Goal: Use online tool/utility: Utilize a website feature to perform a specific function

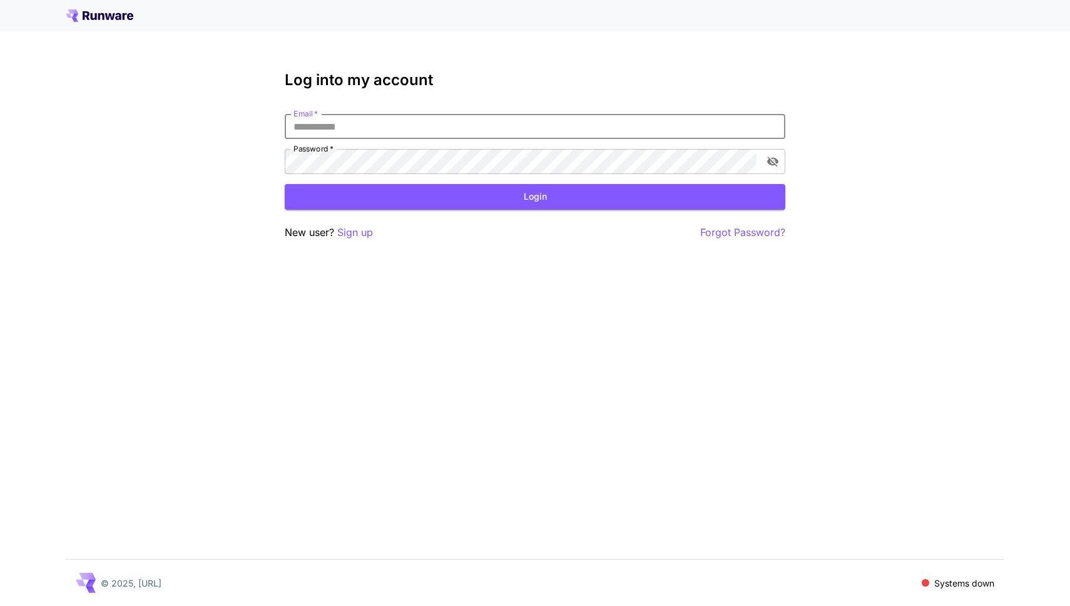
click at [456, 120] on input "Email   *" at bounding box center [535, 126] width 501 height 25
click at [396, 131] on input "Email   *" at bounding box center [535, 126] width 501 height 25
type input "**********"
click at [424, 194] on button "Login" at bounding box center [535, 197] width 501 height 26
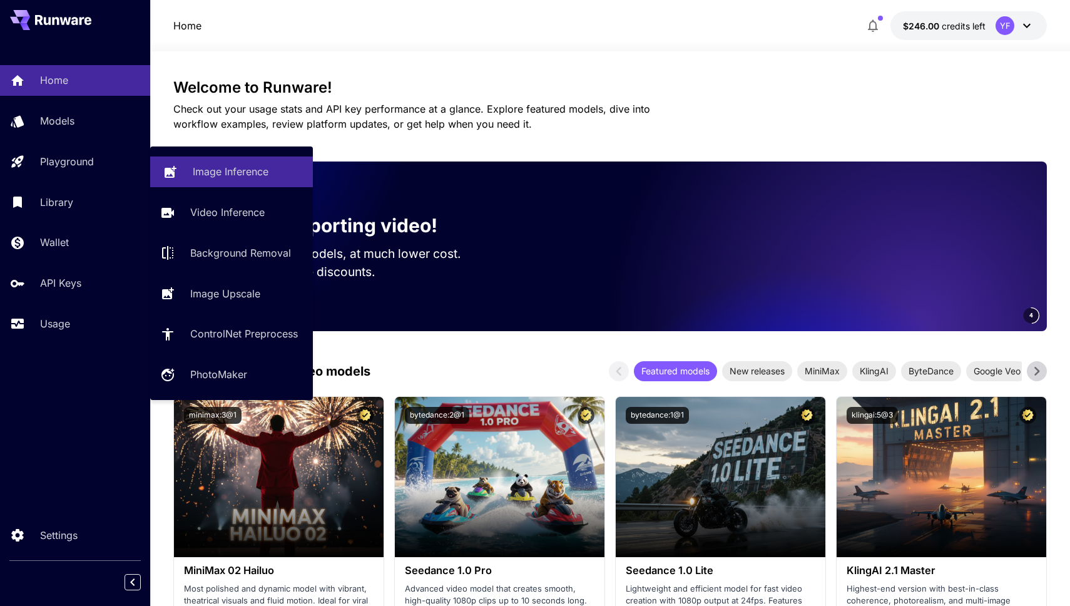
click at [189, 176] on link "Image Inference" at bounding box center [231, 171] width 163 height 31
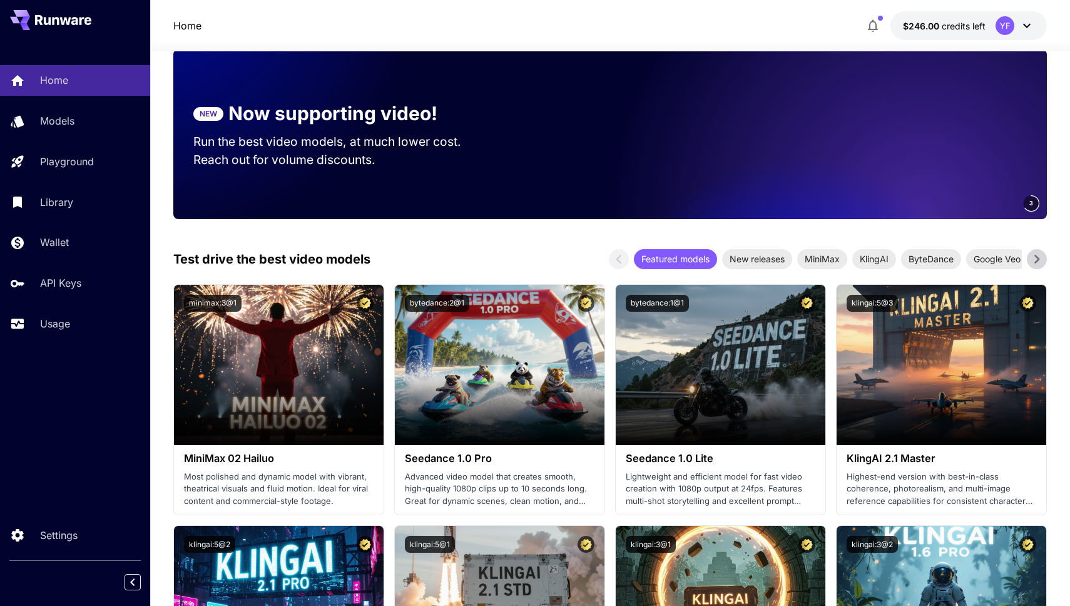
scroll to position [256, 0]
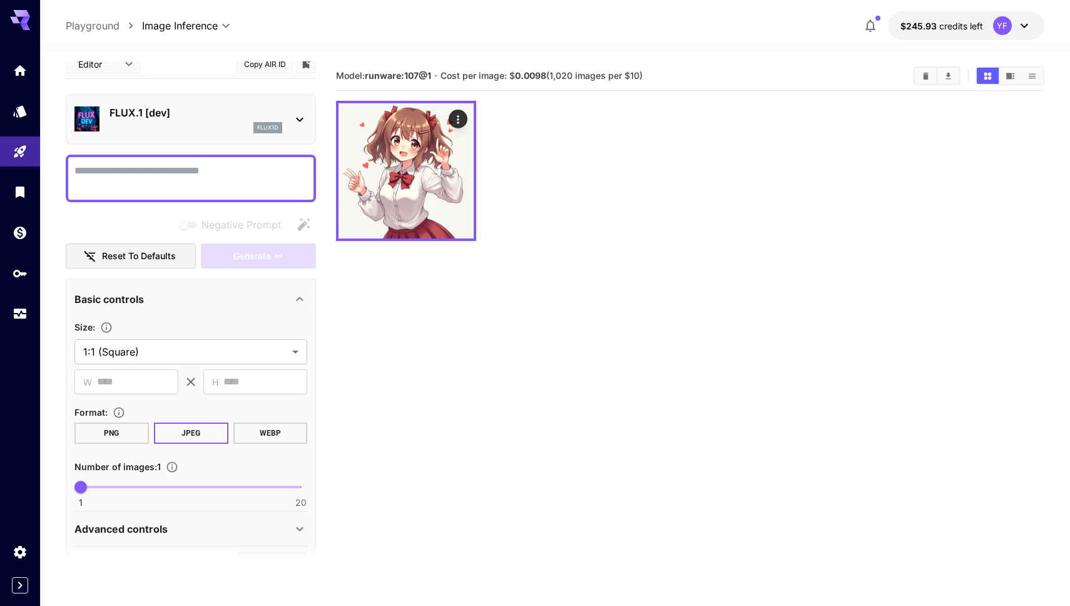
scroll to position [123, 0]
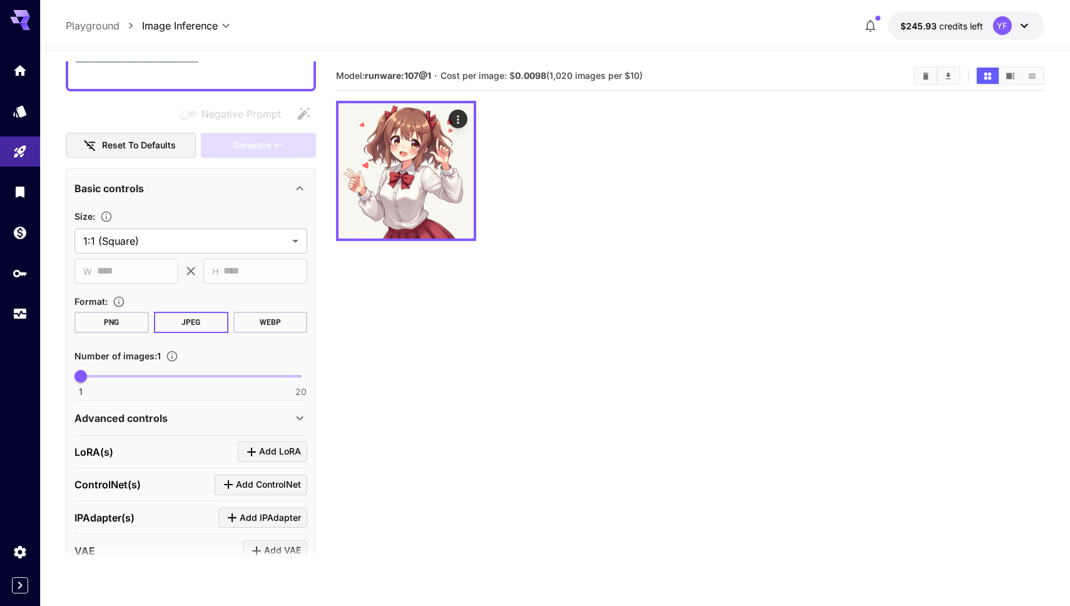
click at [153, 424] on p "Advanced controls" at bounding box center [120, 418] width 93 height 15
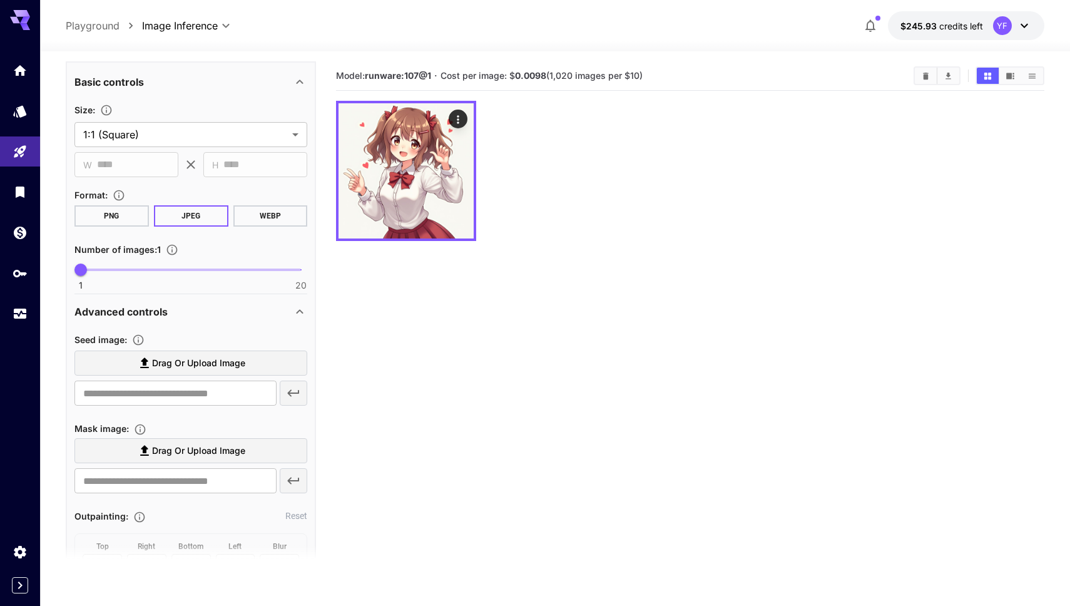
click at [247, 310] on div "Advanced controls" at bounding box center [183, 311] width 218 height 15
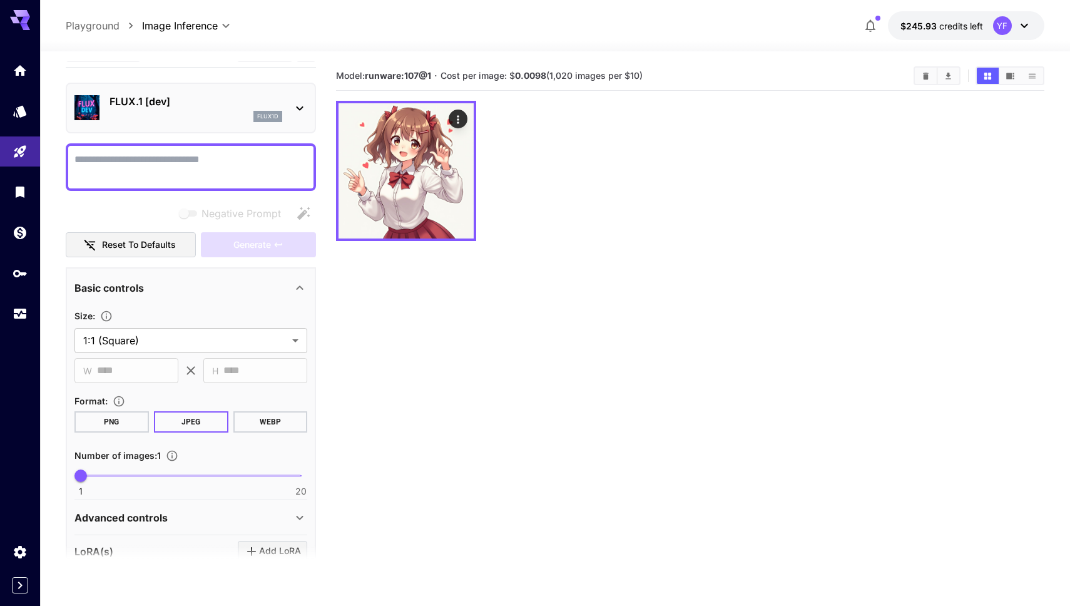
scroll to position [0, 0]
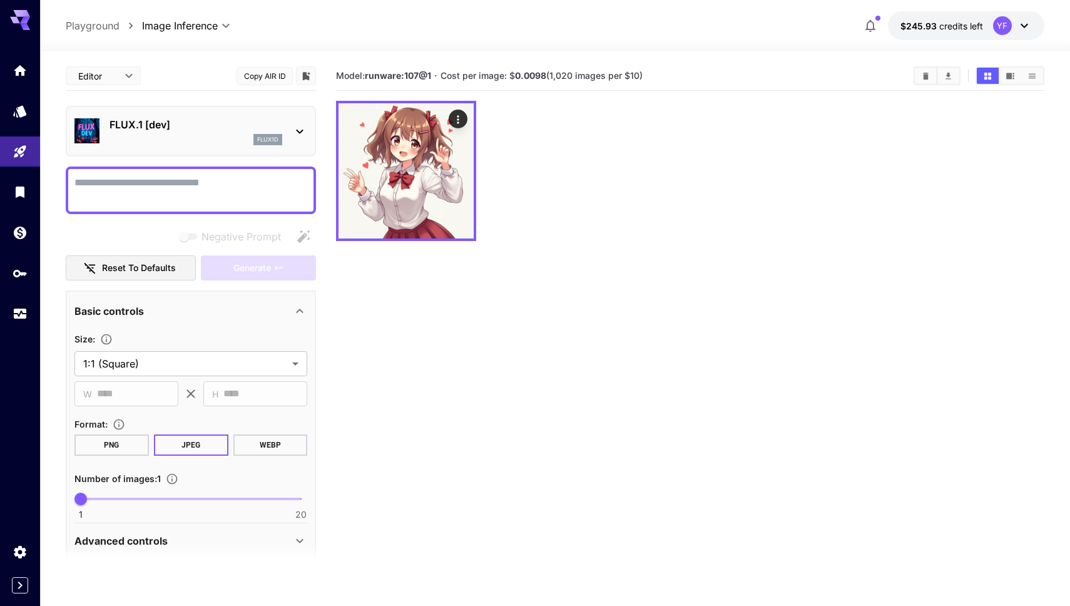
click at [183, 121] on p "FLUX.1 [dev]" at bounding box center [196, 124] width 173 height 15
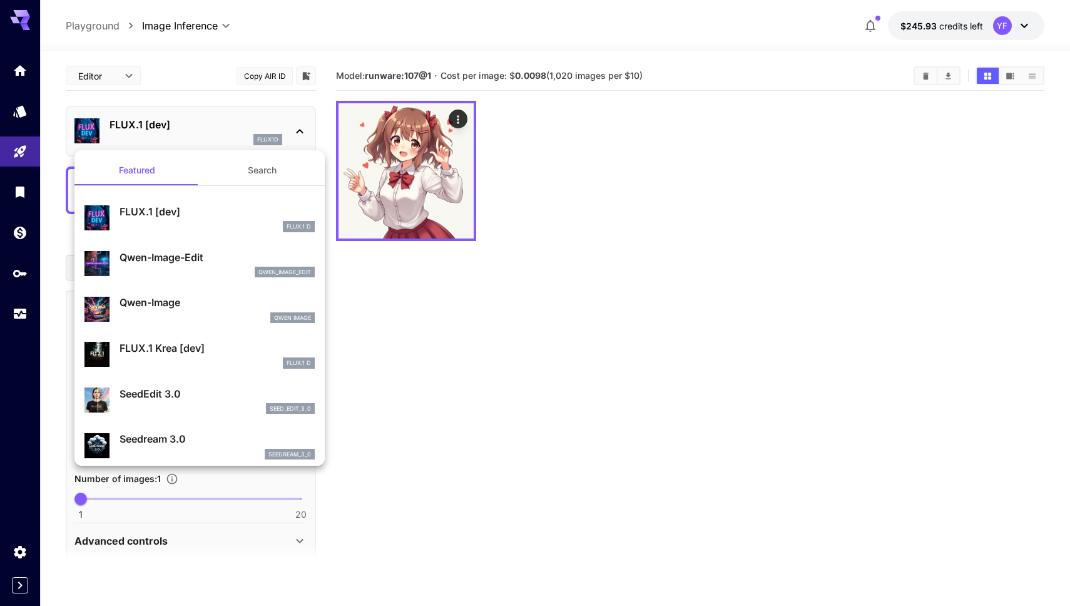
scroll to position [31, 0]
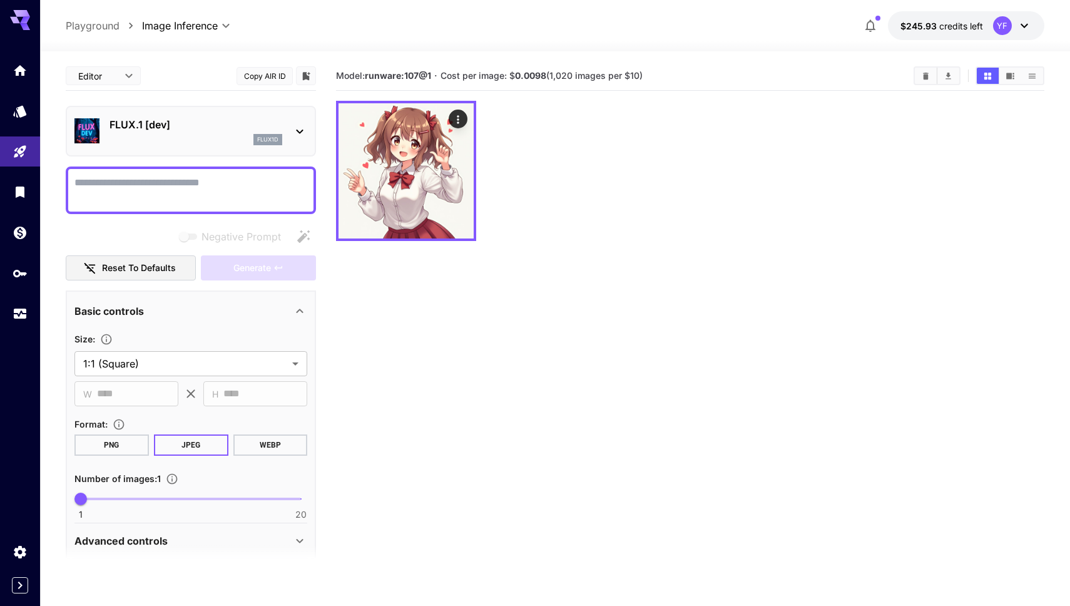
click at [369, 302] on section "Model: runware:107@1 · Cost per image: $ 0.0098 (1,020 images per $10)" at bounding box center [690, 364] width 709 height 606
click at [126, 181] on textarea "Negative Prompt" at bounding box center [190, 190] width 233 height 30
click at [357, 257] on section "Model: runware:107@1 · Cost per image: $ 0.0098 (1,020 images per $10)" at bounding box center [690, 364] width 709 height 606
click at [155, 245] on div "Negative Prompt" at bounding box center [191, 236] width 250 height 25
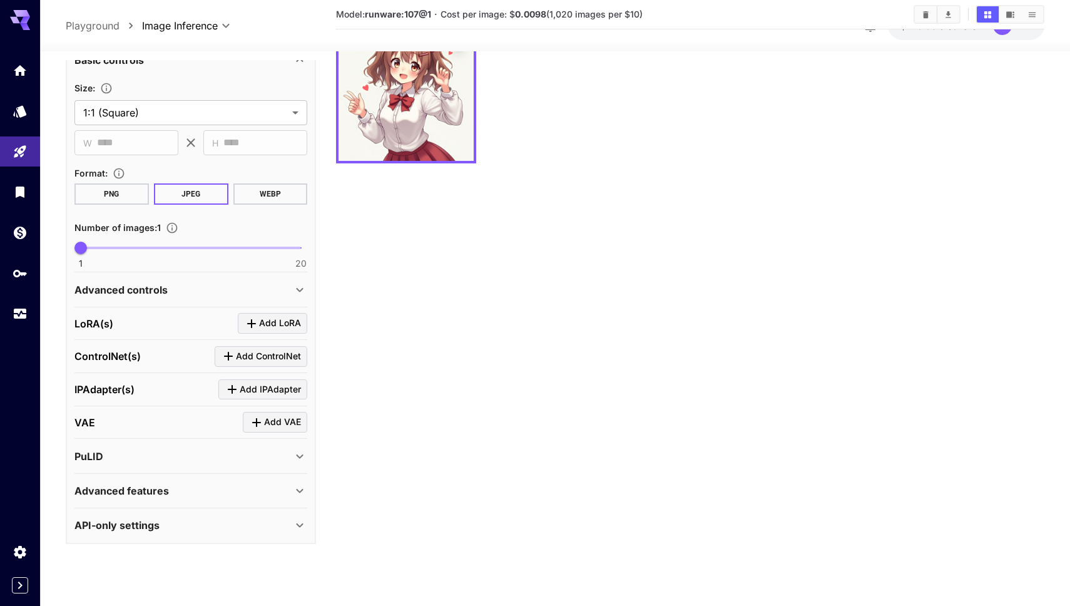
scroll to position [99, 0]
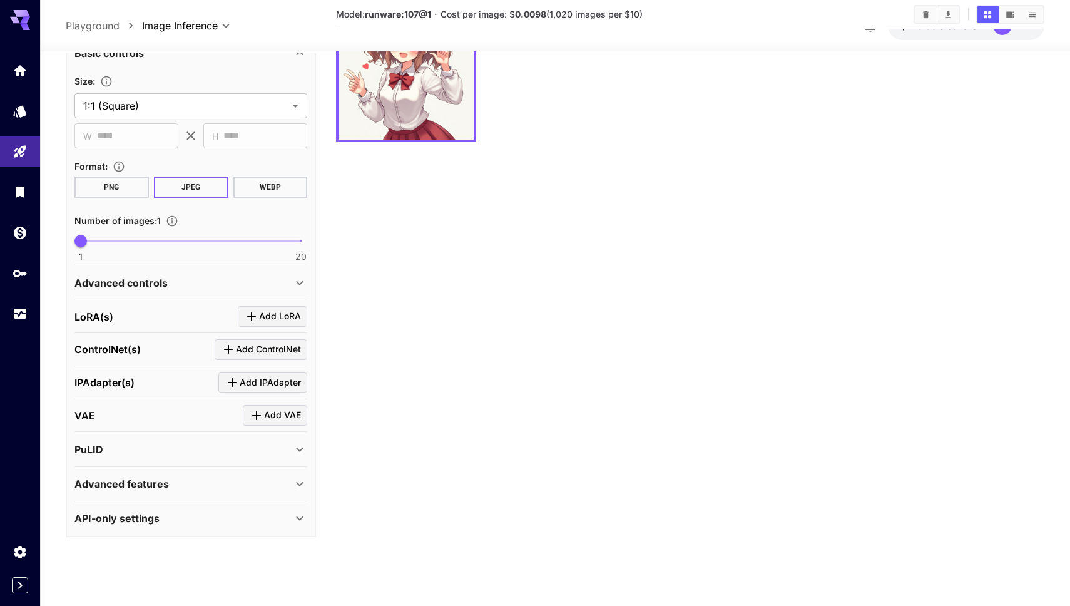
click at [152, 489] on p "Advanced features" at bounding box center [121, 483] width 95 height 15
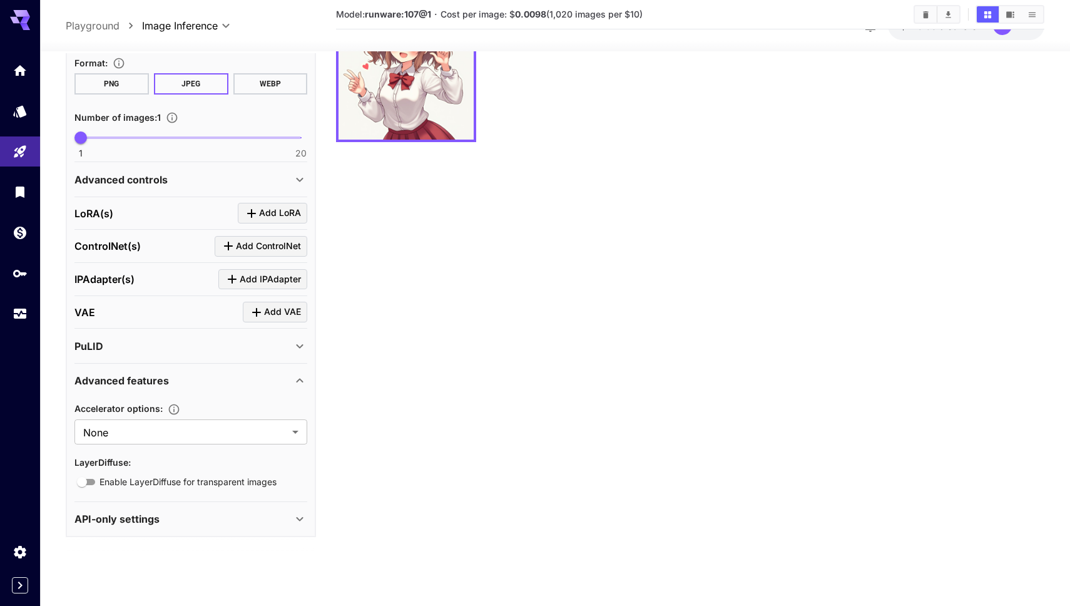
click at [155, 524] on p "API-only settings" at bounding box center [116, 518] width 85 height 15
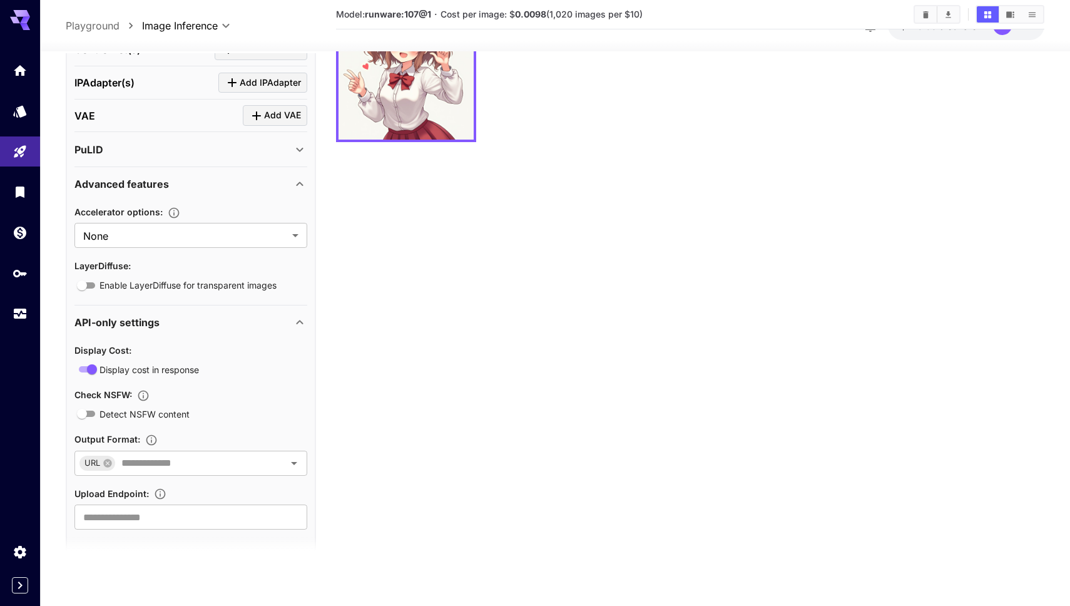
click at [153, 325] on p "API-only settings" at bounding box center [116, 322] width 85 height 15
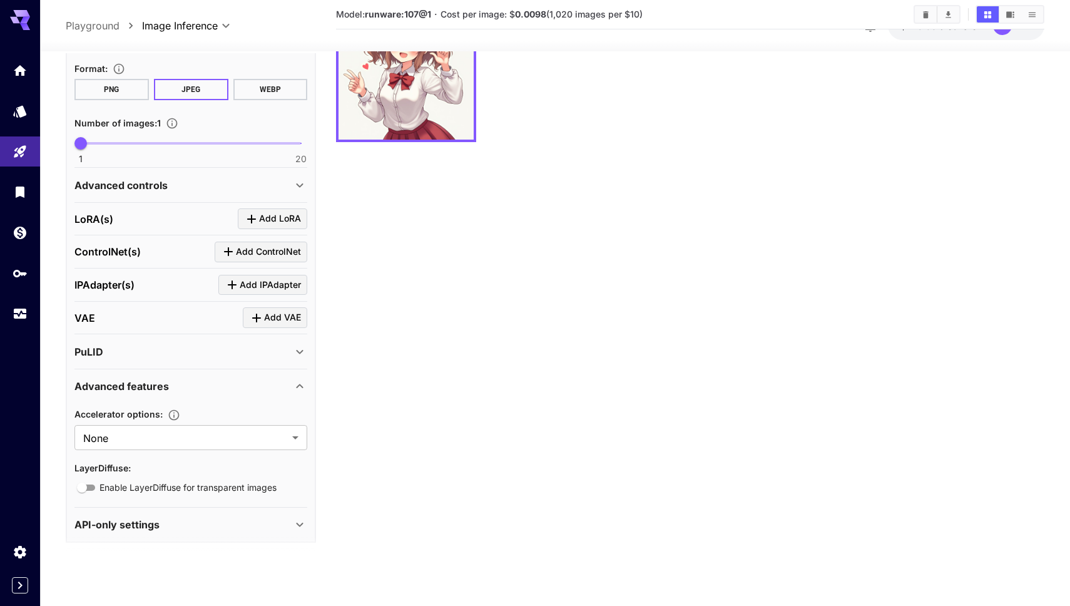
click at [155, 399] on div "Advanced features" at bounding box center [190, 386] width 233 height 30
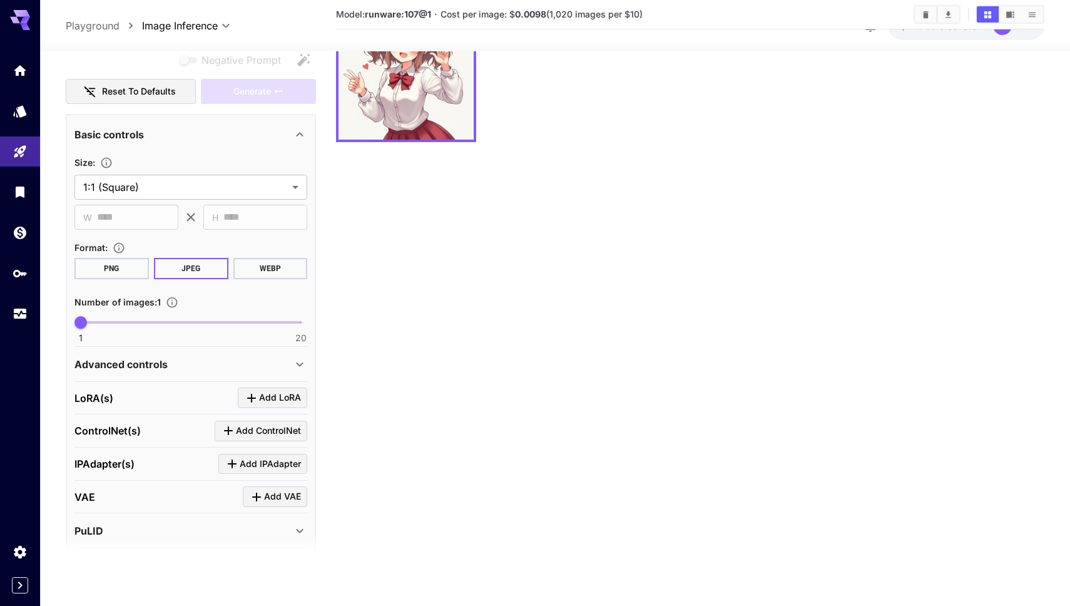
scroll to position [111, 0]
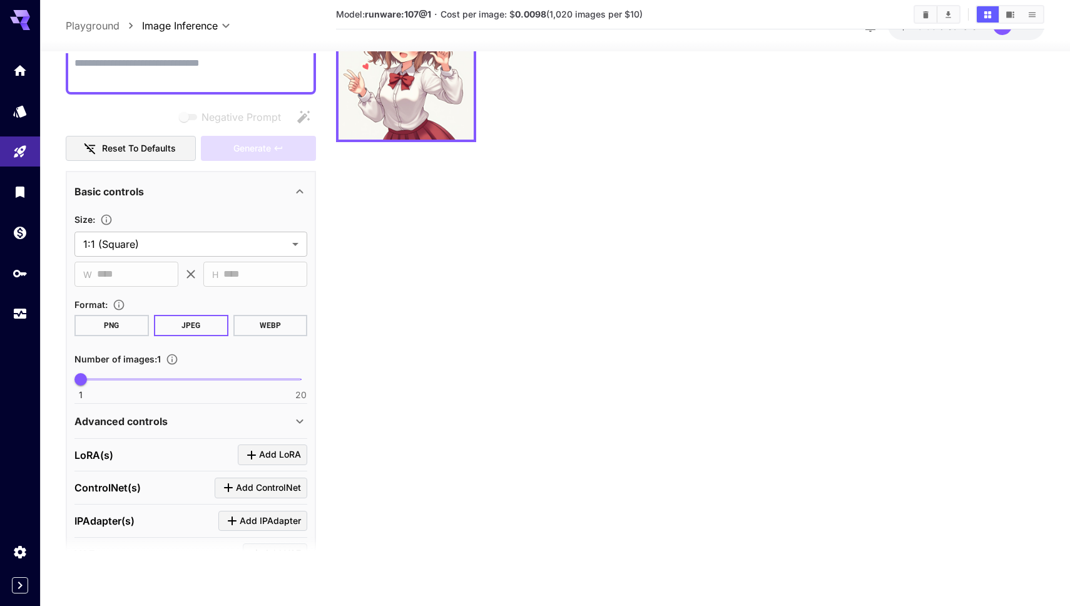
click at [146, 428] on p "Advanced controls" at bounding box center [120, 421] width 93 height 15
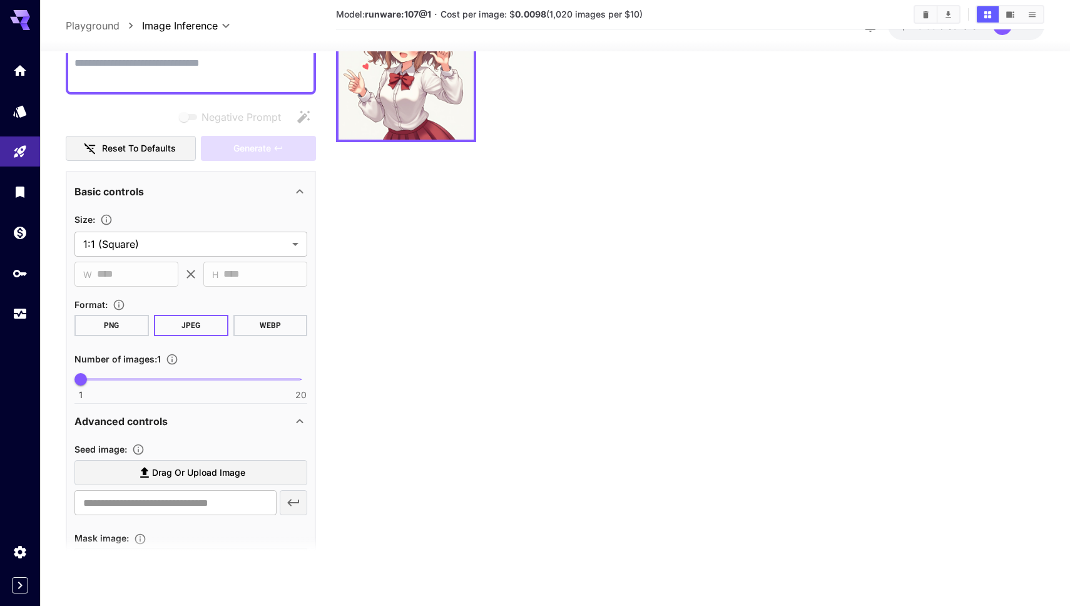
scroll to position [223, 0]
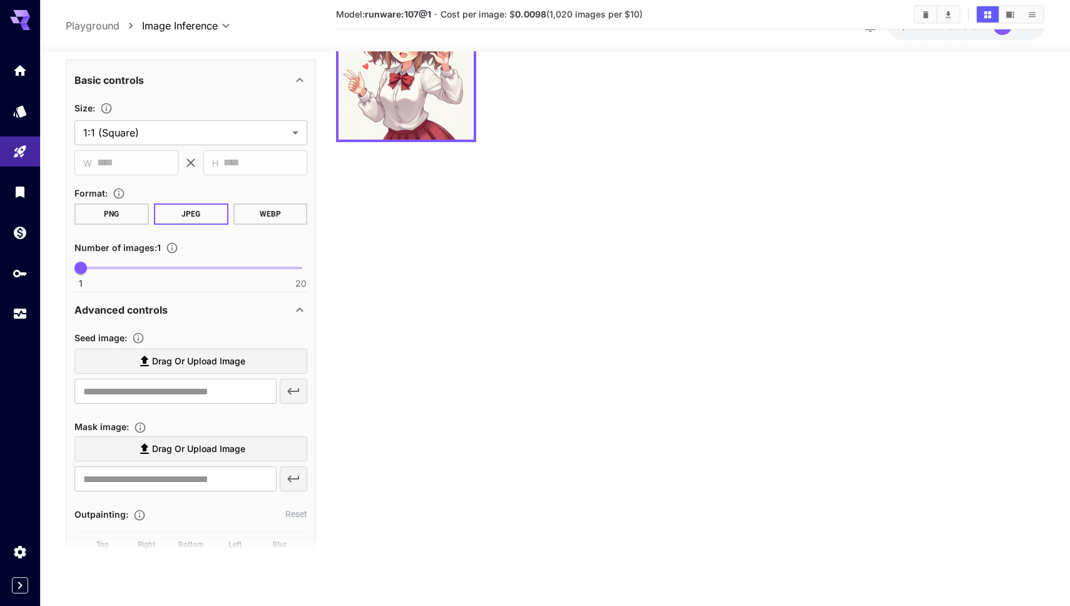
click at [162, 310] on p "Advanced controls" at bounding box center [120, 309] width 93 height 15
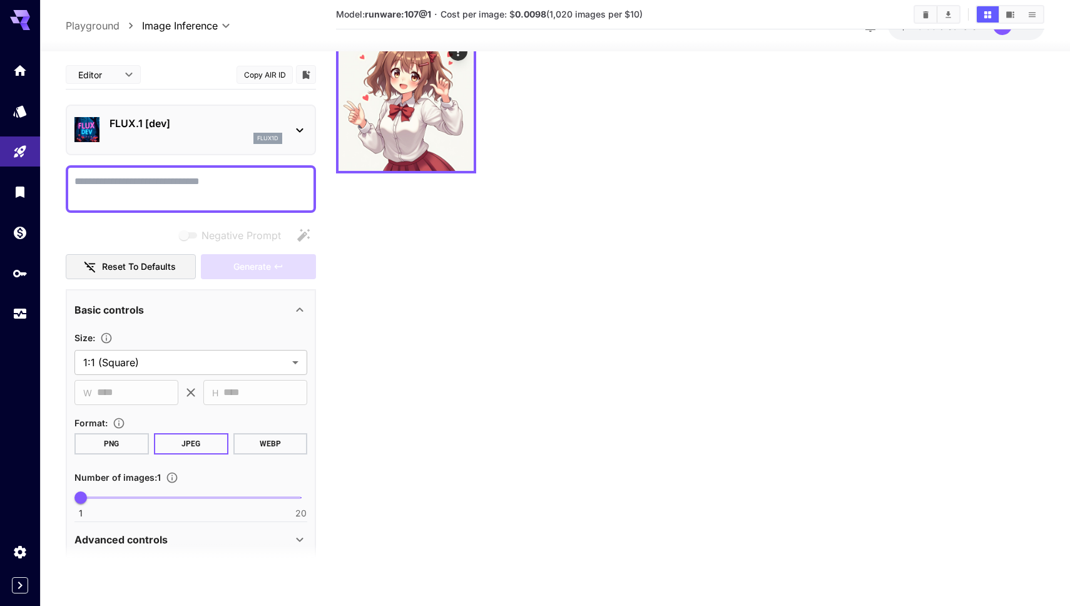
scroll to position [0, 0]
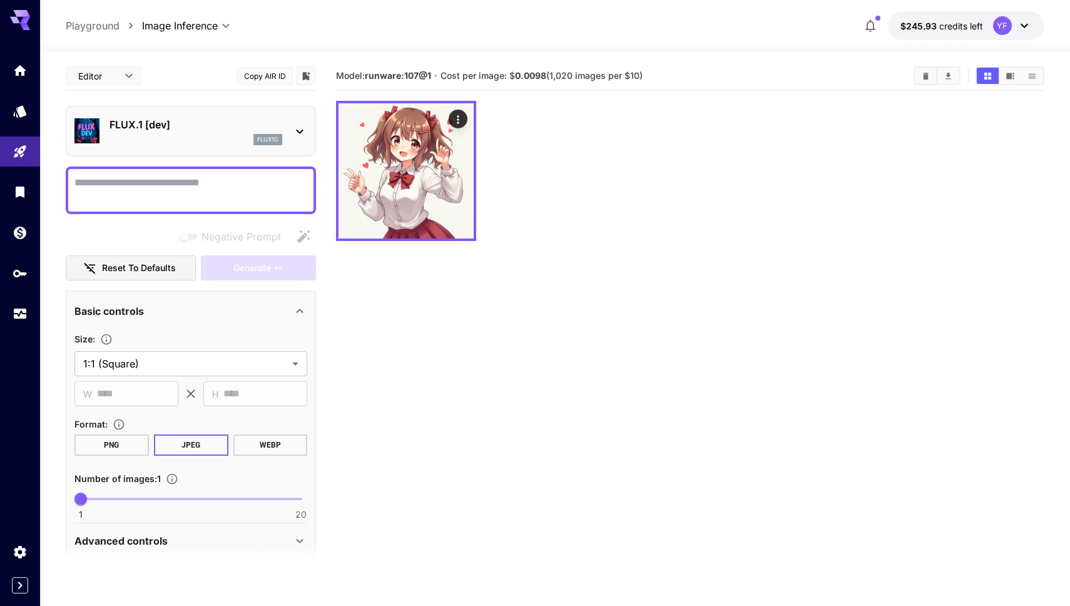
click at [242, 126] on p "FLUX.1 [dev]" at bounding box center [196, 124] width 173 height 15
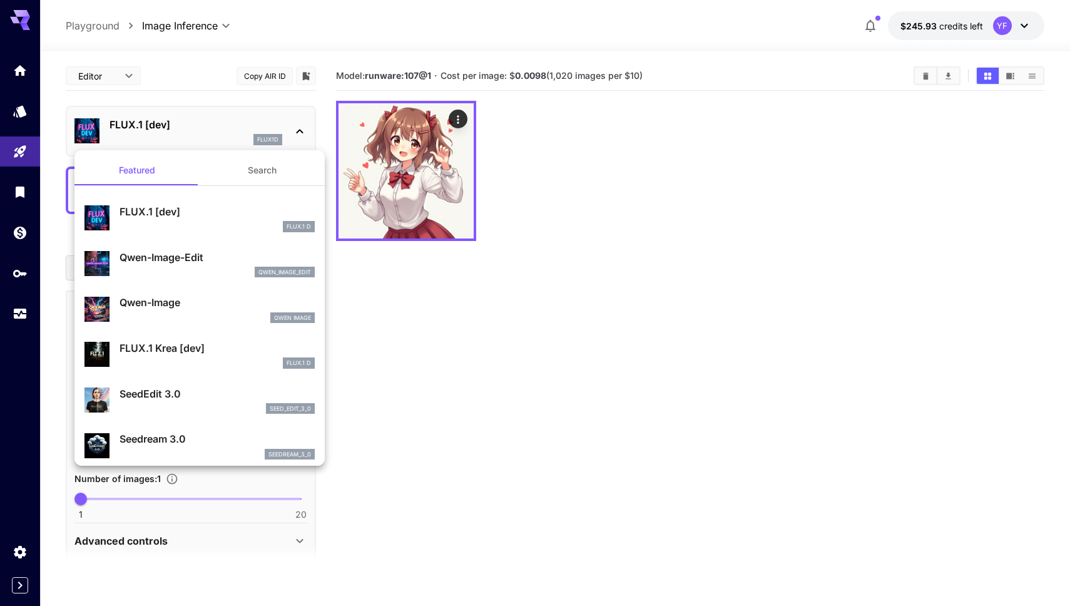
click at [617, 407] on div at bounding box center [535, 303] width 1070 height 606
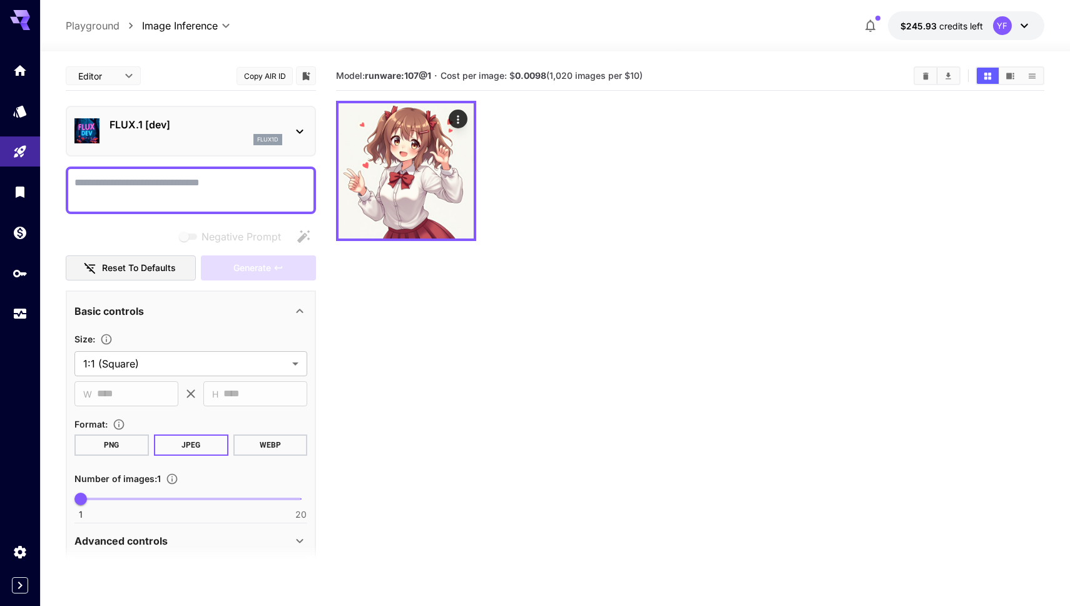
click at [83, 244] on div "Negative Prompt" at bounding box center [191, 236] width 250 height 25
click at [179, 125] on p "FLUX.1 [dev]" at bounding box center [196, 124] width 173 height 15
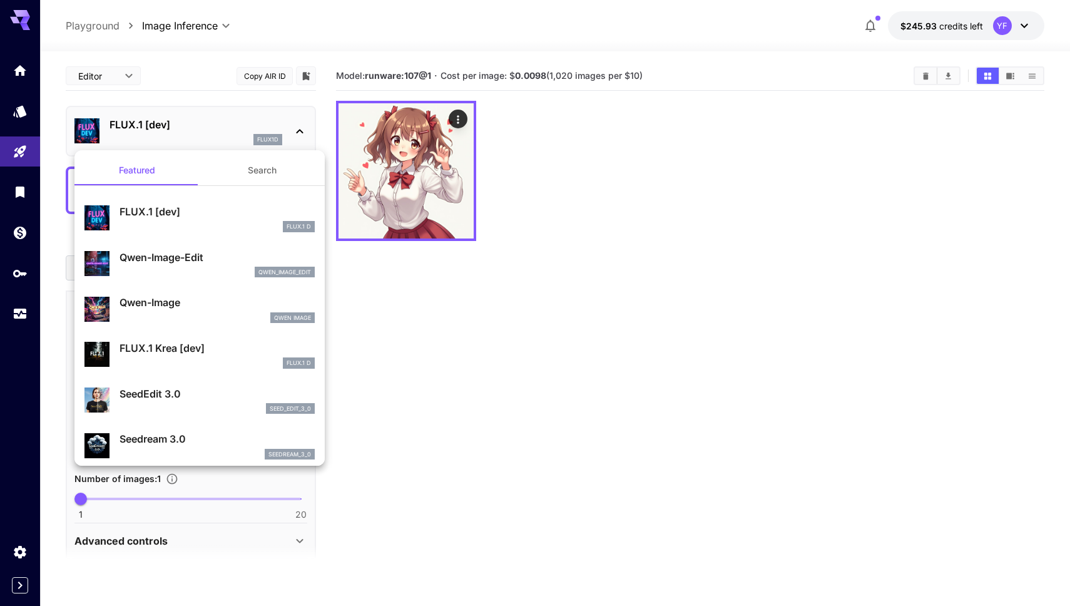
click at [238, 170] on button "Search" at bounding box center [262, 170] width 125 height 30
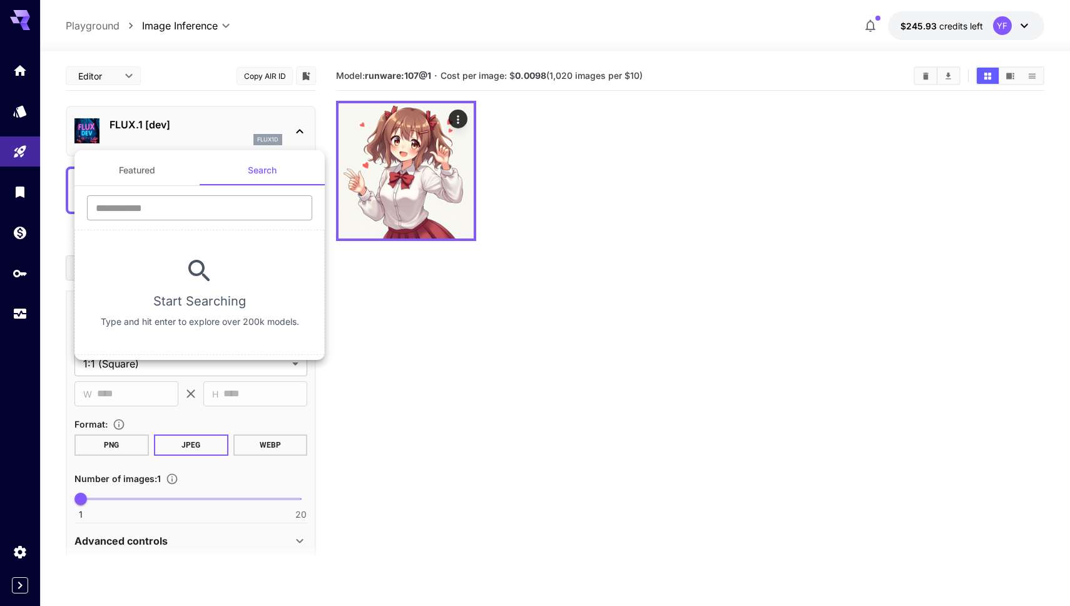
click at [173, 210] on input "text" at bounding box center [199, 207] width 225 height 25
type input "*********"
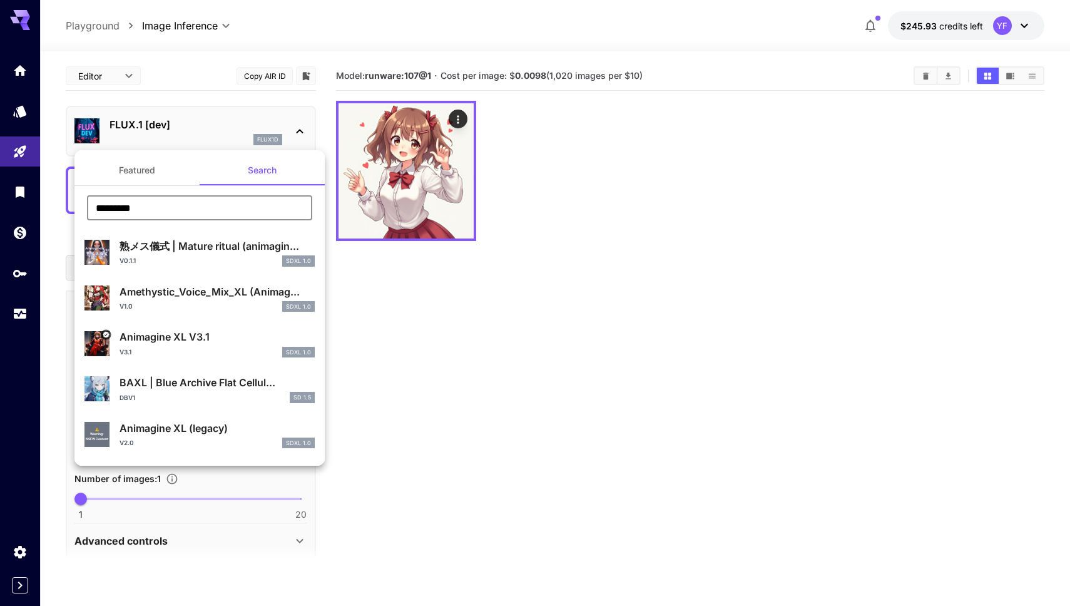
click at [195, 354] on div "v3.1 SDXL 1.0" at bounding box center [217, 352] width 195 height 11
type input "**"
type input "*"
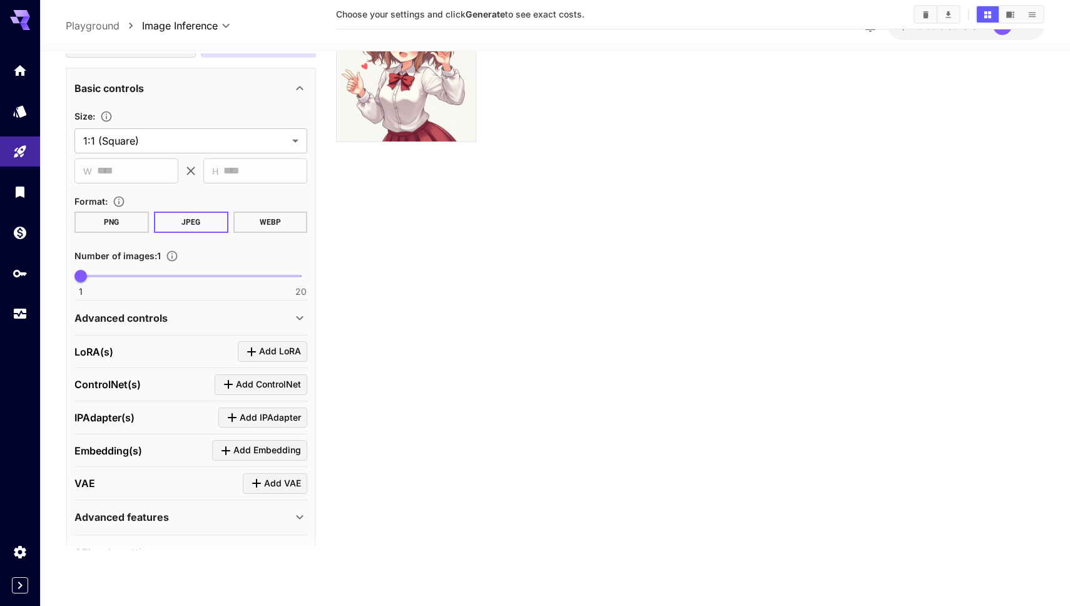
scroll to position [248, 0]
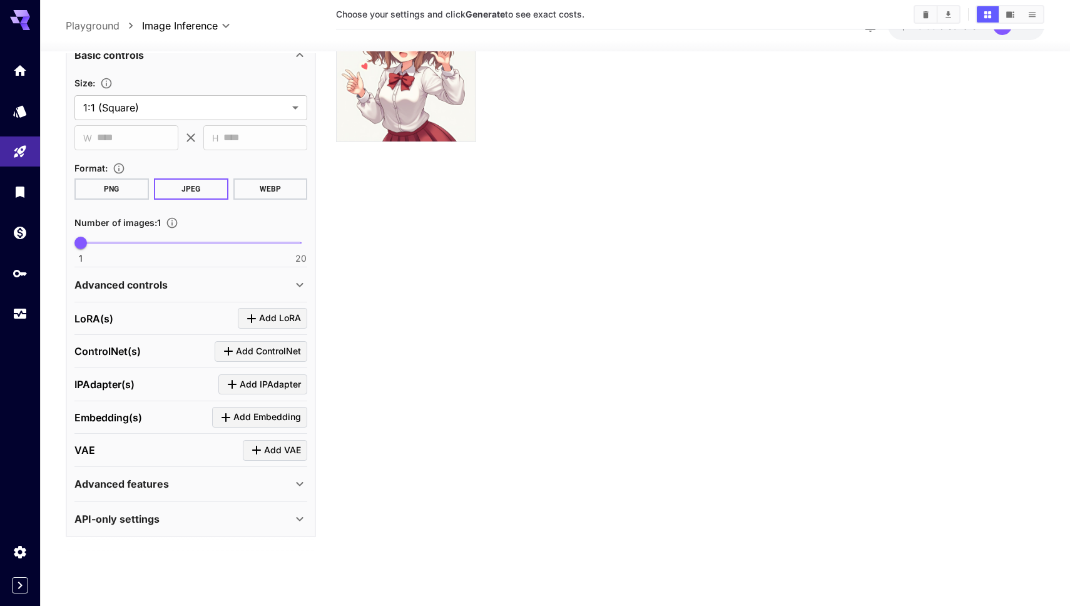
click at [227, 489] on div "Advanced features" at bounding box center [183, 484] width 218 height 15
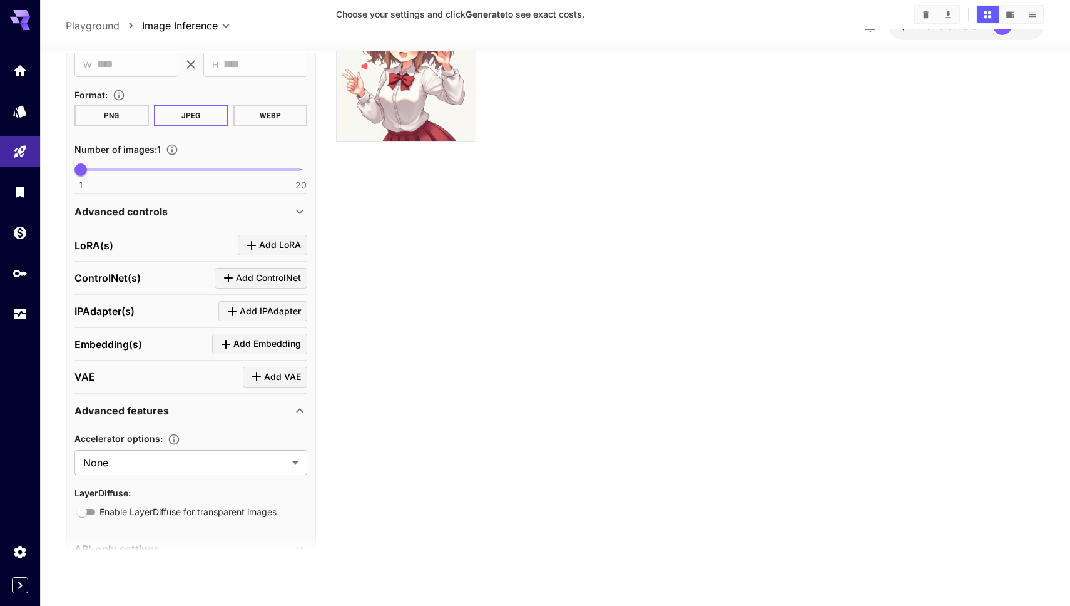
scroll to position [351, 0]
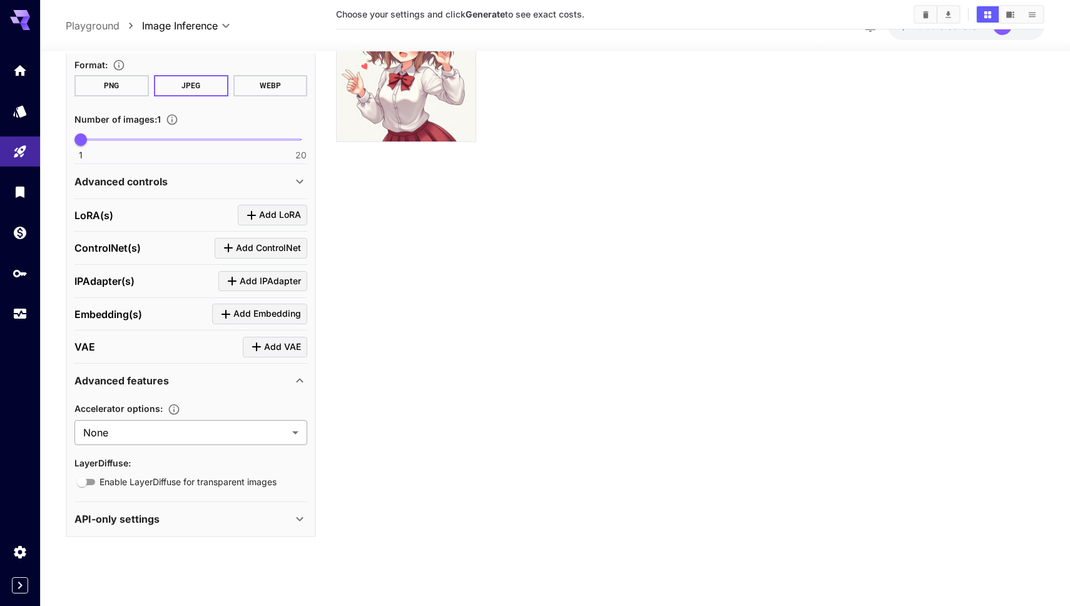
click at [187, 441] on body "**********" at bounding box center [535, 253] width 1070 height 705
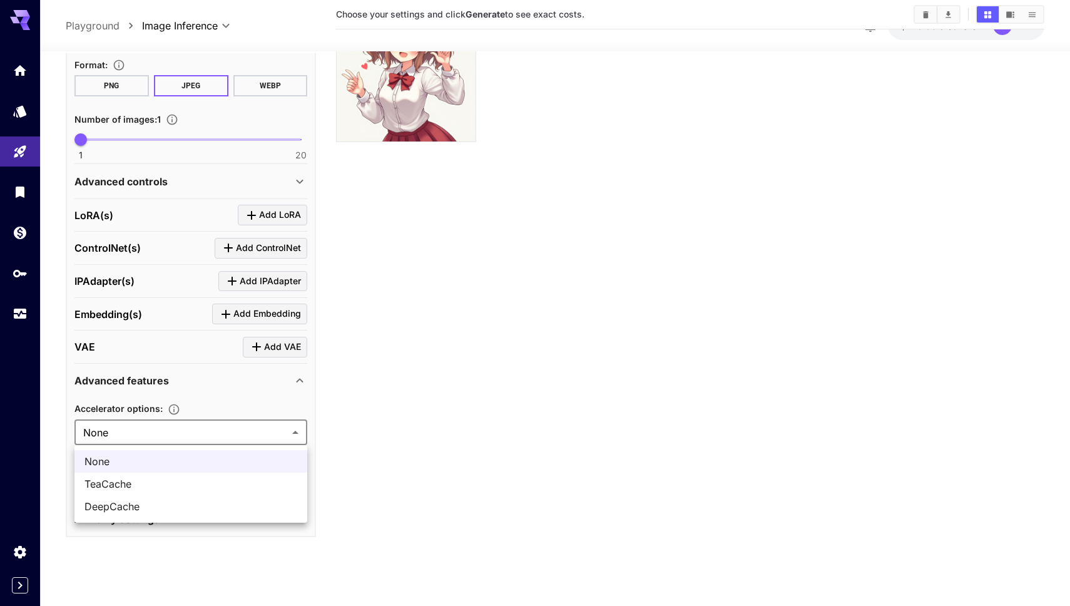
click at [64, 422] on div at bounding box center [535, 303] width 1070 height 606
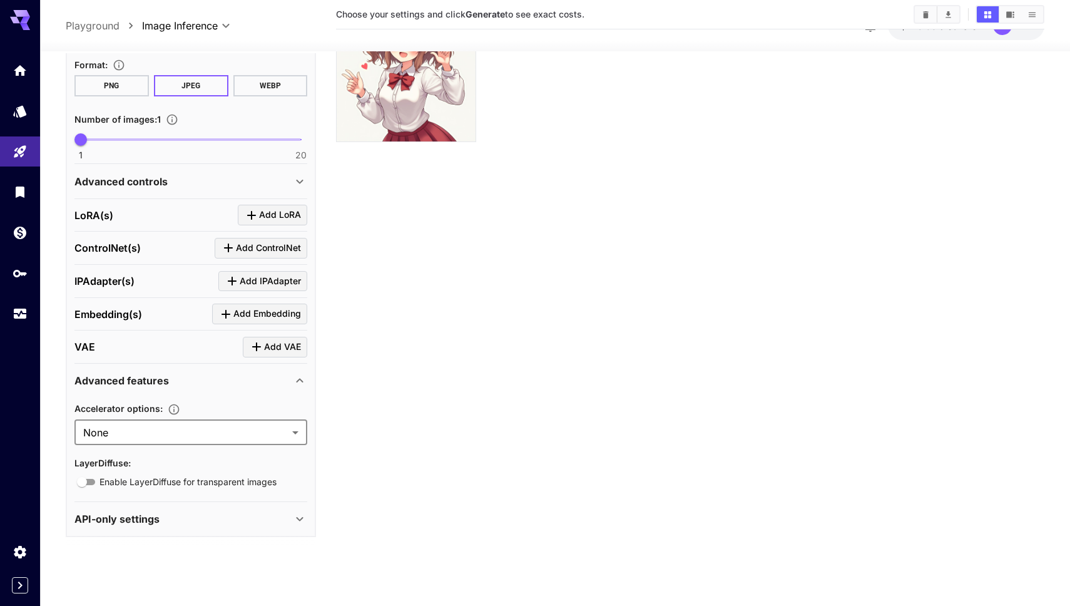
click at [64, 422] on section "**********" at bounding box center [555, 278] width 1030 height 653
click at [79, 463] on span "LayerDiffuse :" at bounding box center [102, 463] width 56 height 11
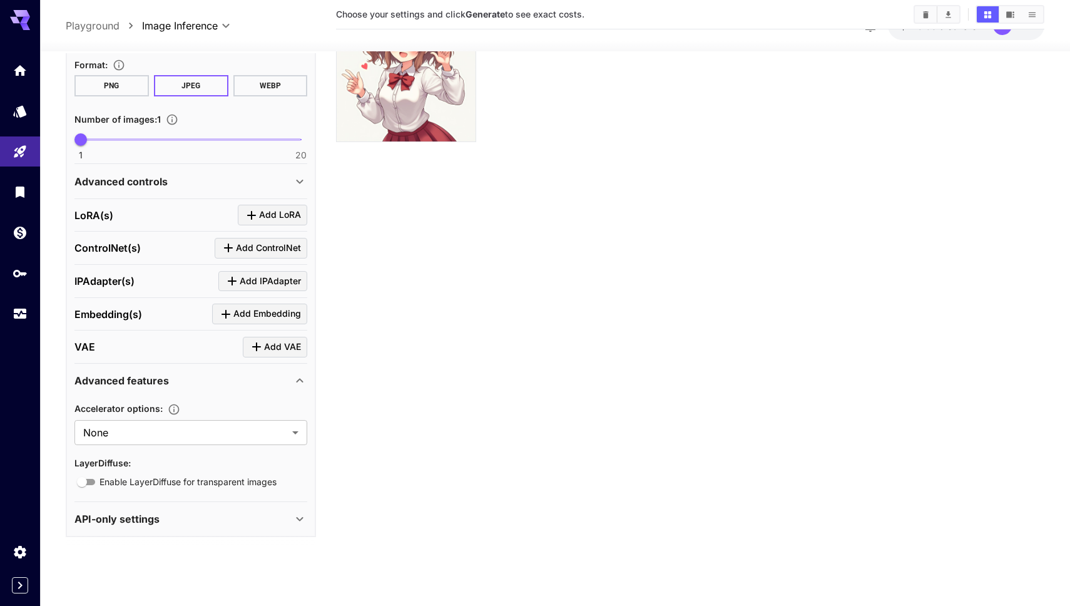
click at [110, 521] on p "API-only settings" at bounding box center [116, 518] width 85 height 15
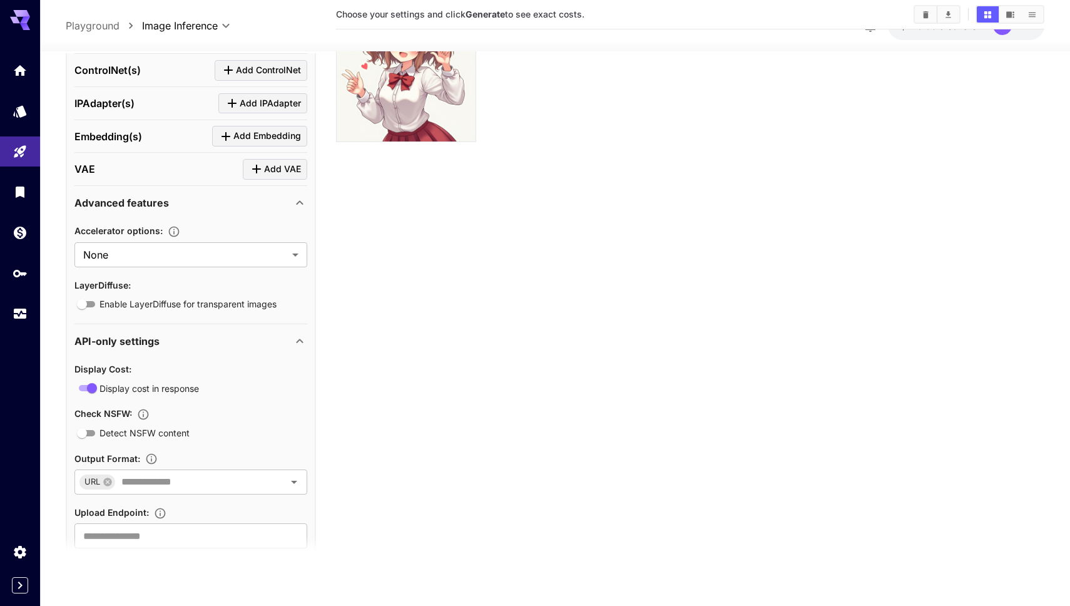
scroll to position [0, 0]
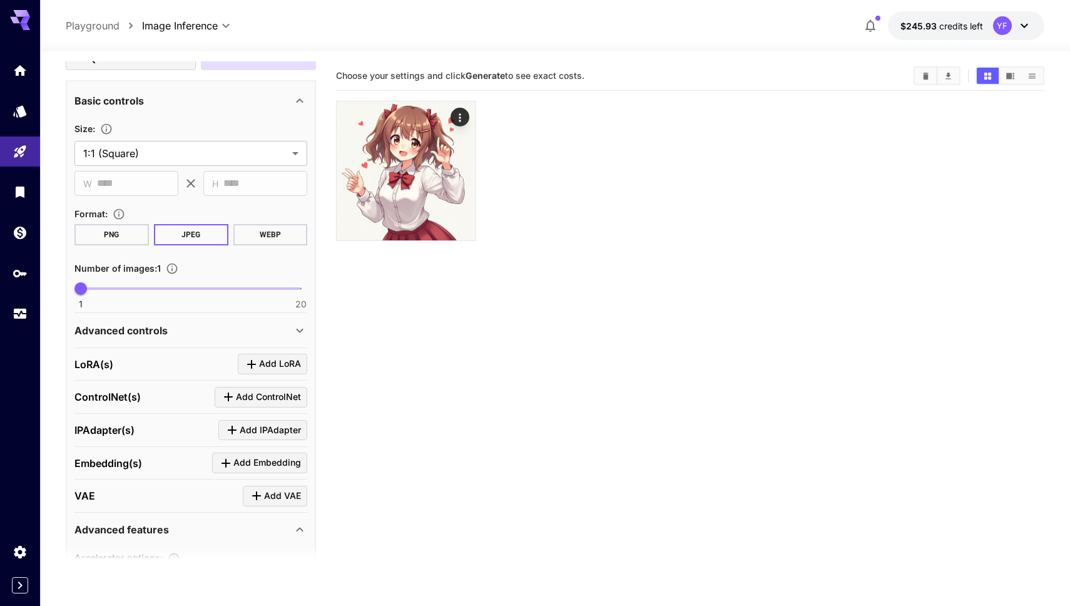
click at [123, 338] on div "Advanced controls" at bounding box center [190, 330] width 233 height 30
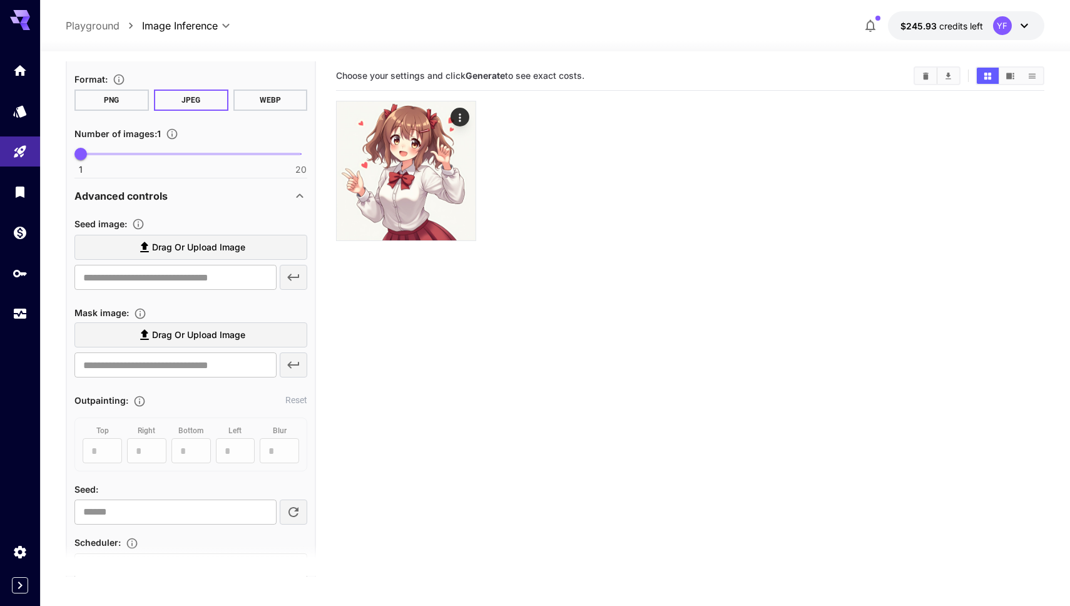
click at [61, 450] on section "**********" at bounding box center [555, 377] width 1030 height 653
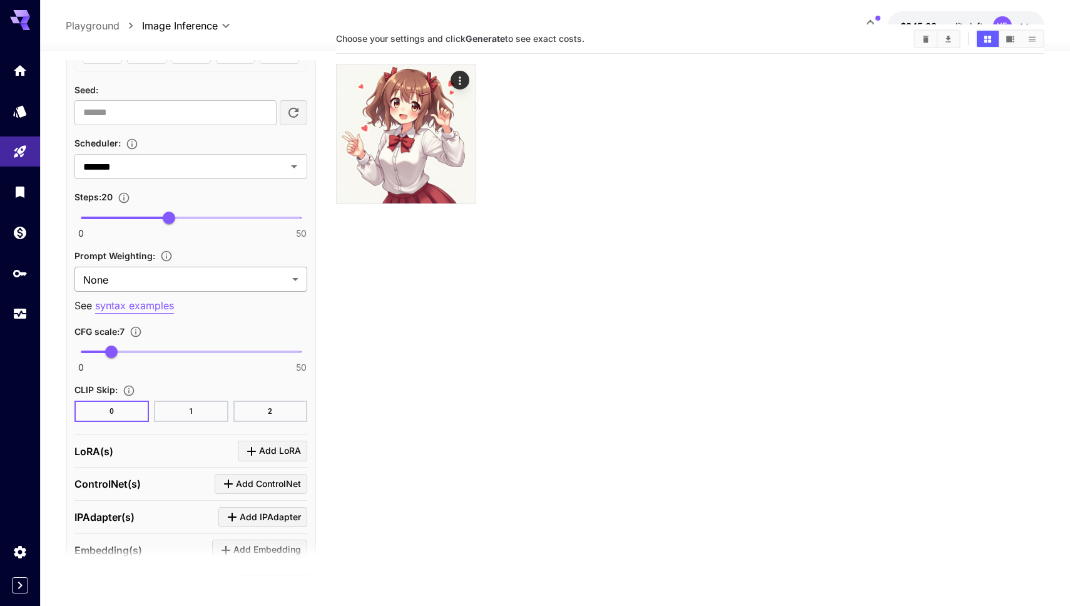
click at [173, 277] on body "**********" at bounding box center [535, 315] width 1070 height 705
click at [65, 267] on div at bounding box center [535, 303] width 1070 height 606
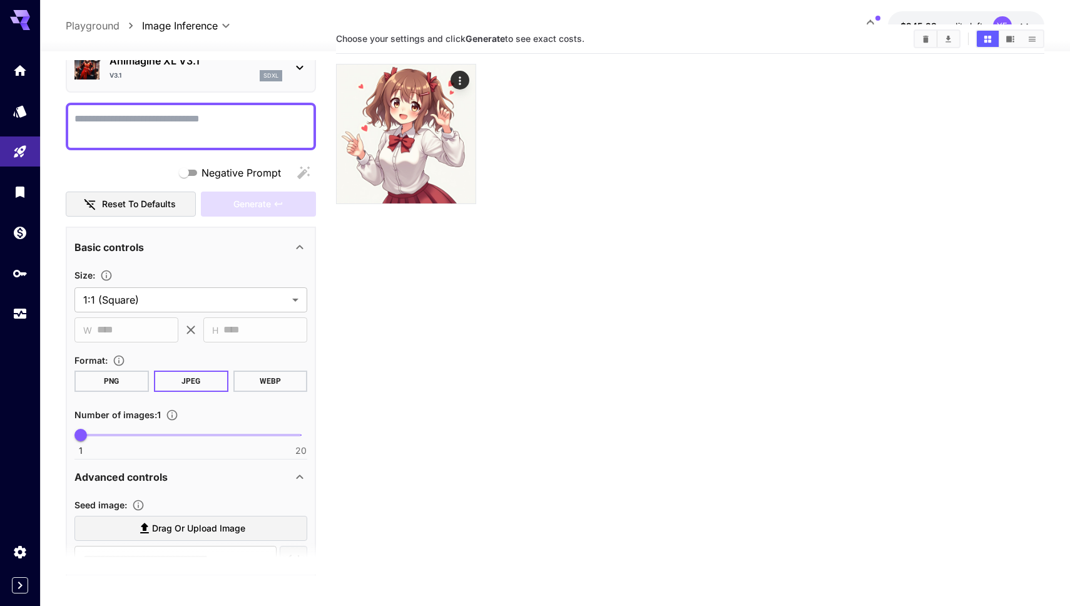
click at [229, 315] on section "**********" at bounding box center [190, 304] width 233 height 75
click at [227, 307] on body "**********" at bounding box center [535, 315] width 1070 height 705
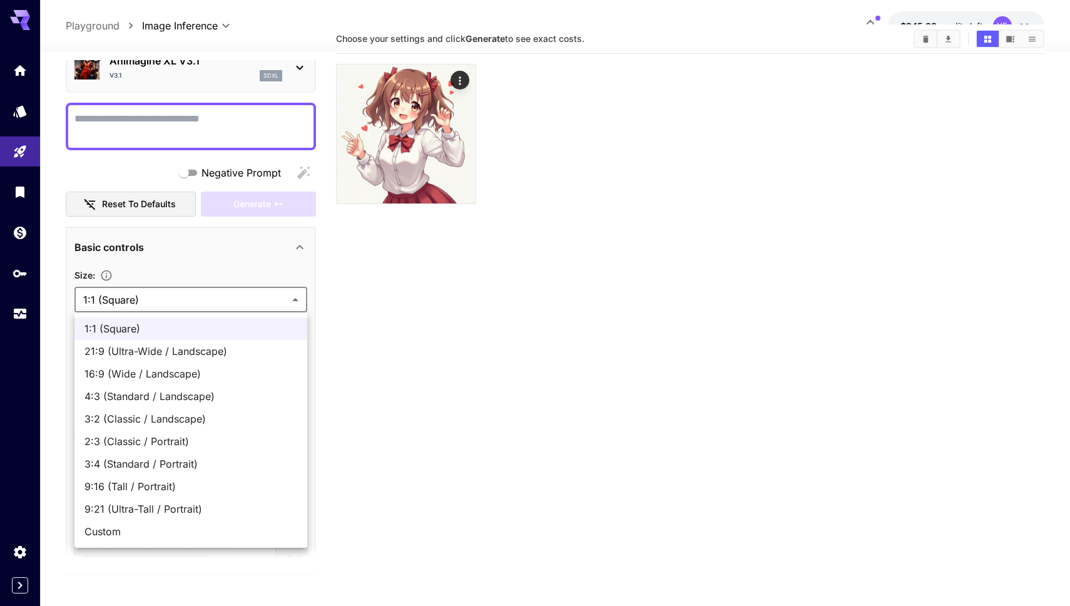
click at [49, 378] on div at bounding box center [535, 303] width 1070 height 606
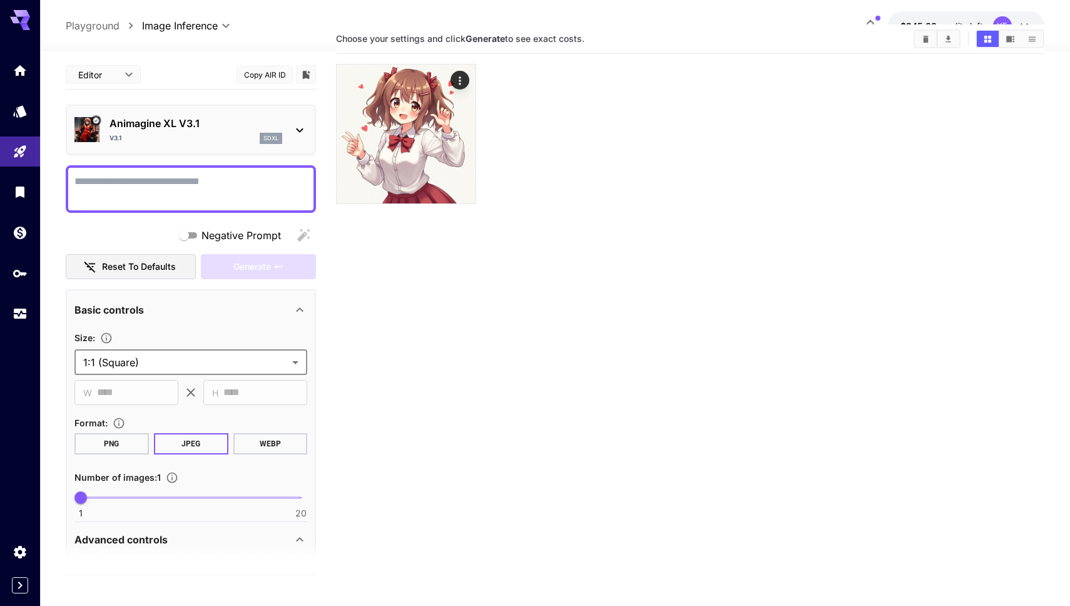
click at [272, 304] on div "Basic controls" at bounding box center [183, 309] width 218 height 15
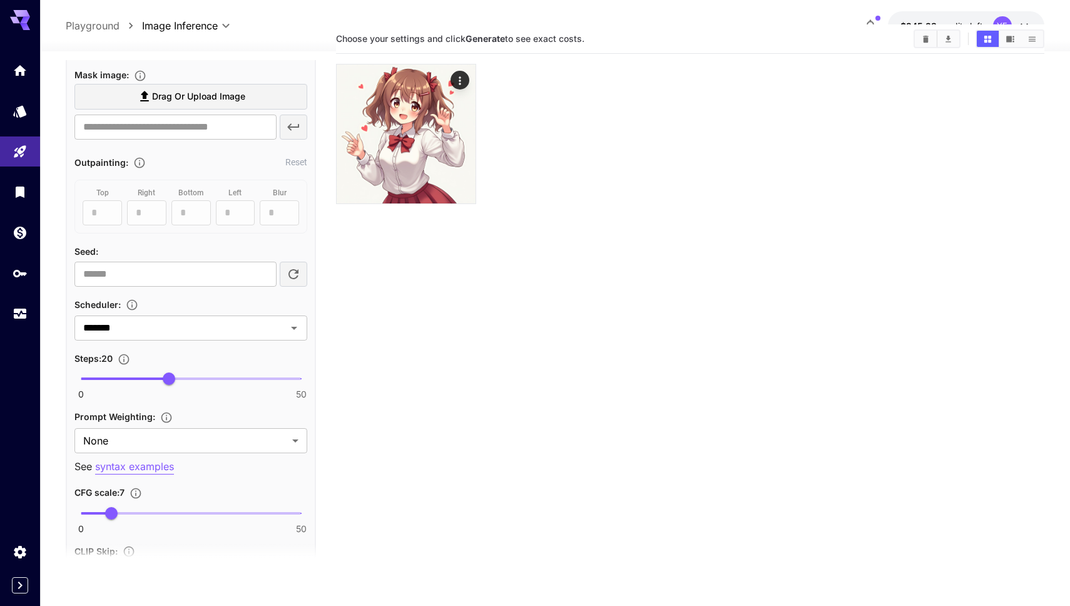
scroll to position [247, 0]
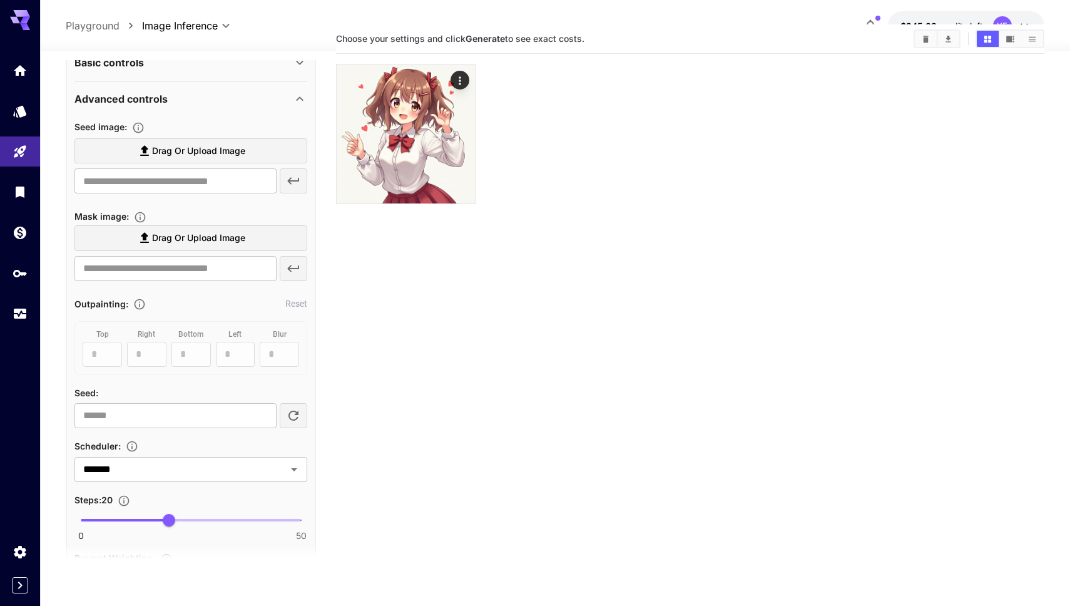
click at [300, 107] on div "Advanced controls" at bounding box center [190, 99] width 233 height 30
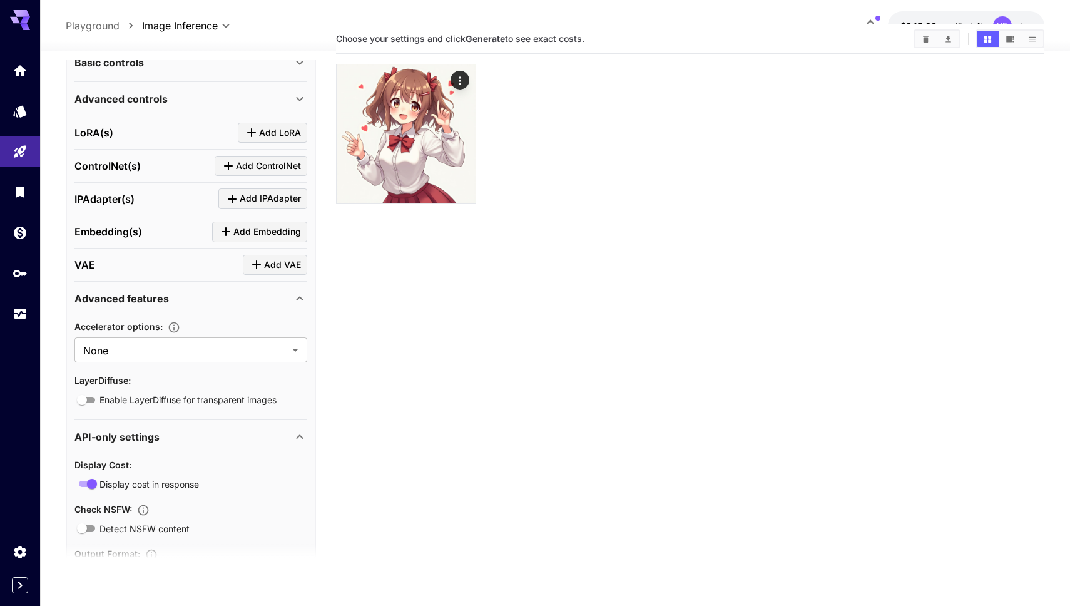
click at [260, 305] on div "Advanced features" at bounding box center [183, 298] width 218 height 15
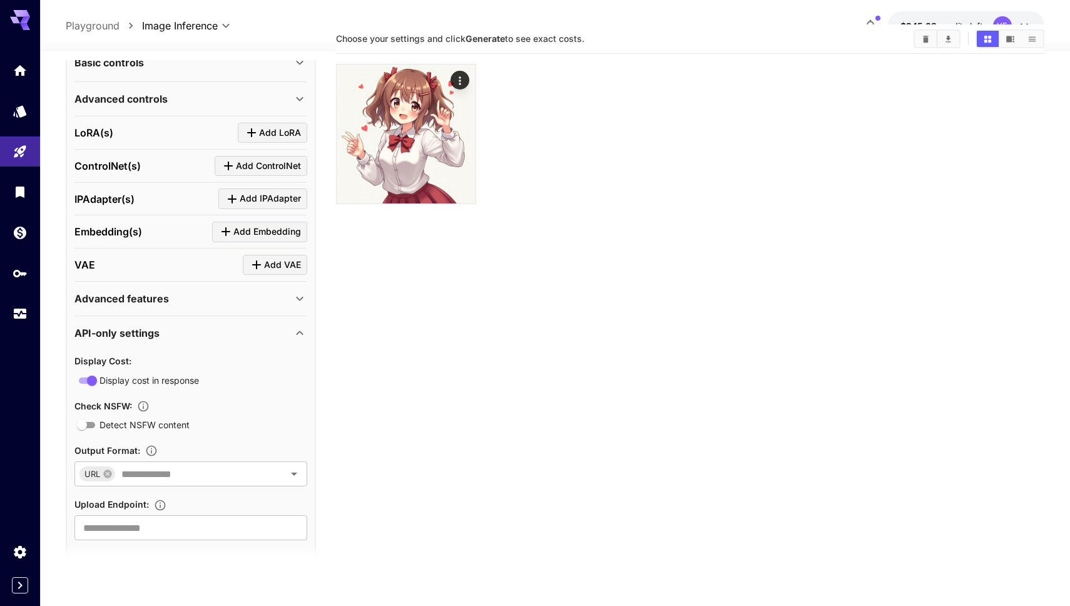
click at [270, 335] on div "API-only settings" at bounding box center [183, 332] width 218 height 15
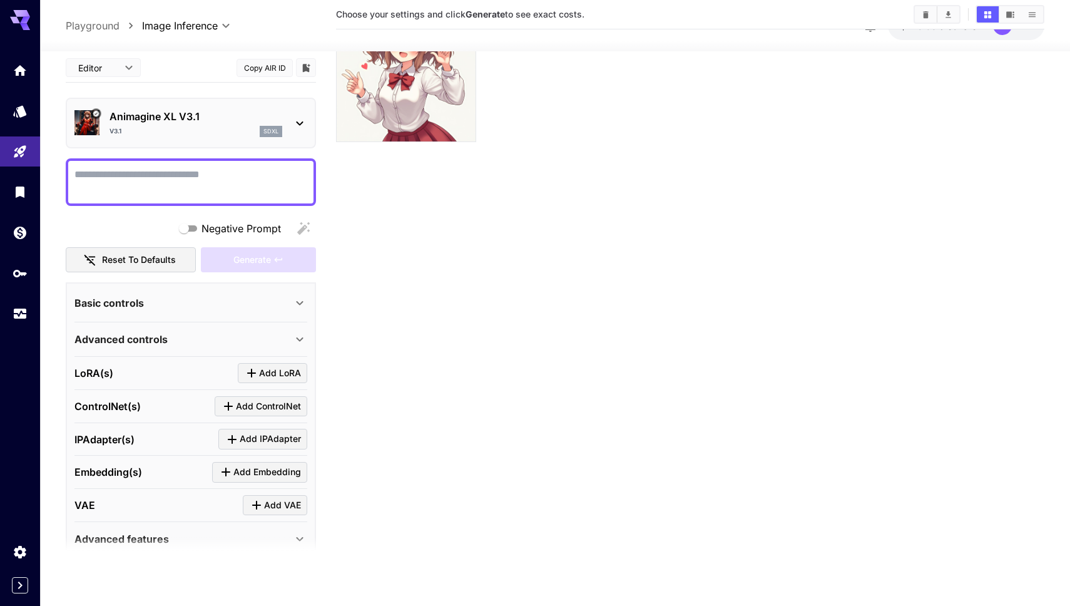
scroll to position [0, 0]
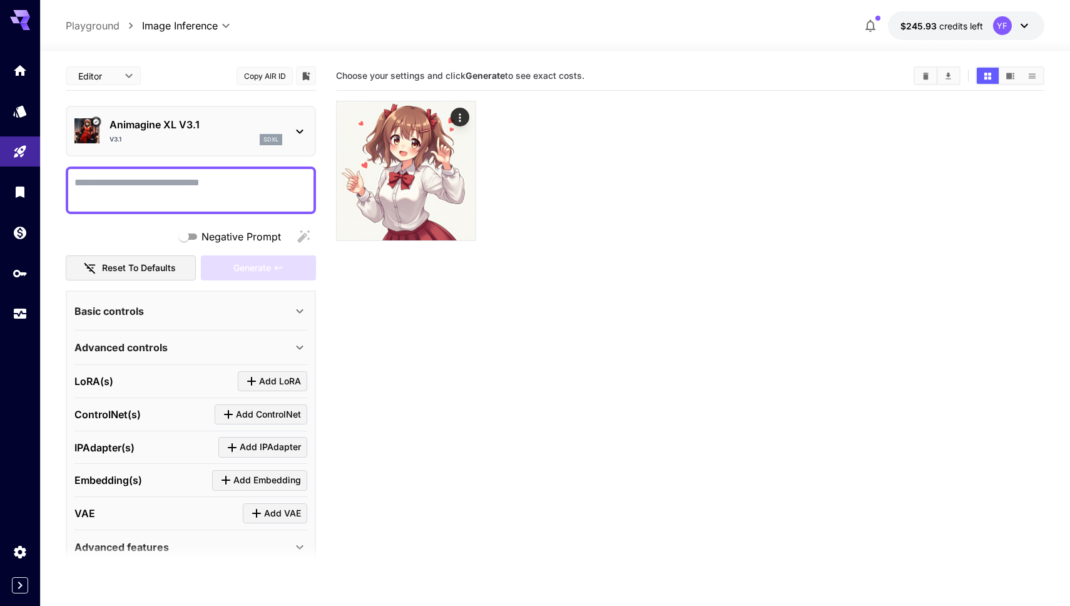
click at [118, 69] on body "**********" at bounding box center [535, 352] width 1070 height 705
click at [158, 78] on div at bounding box center [535, 303] width 1070 height 606
click at [476, 406] on section "Choose your settings and click Generate to see exact costs." at bounding box center [690, 364] width 709 height 606
